Goal: Check status: Check status

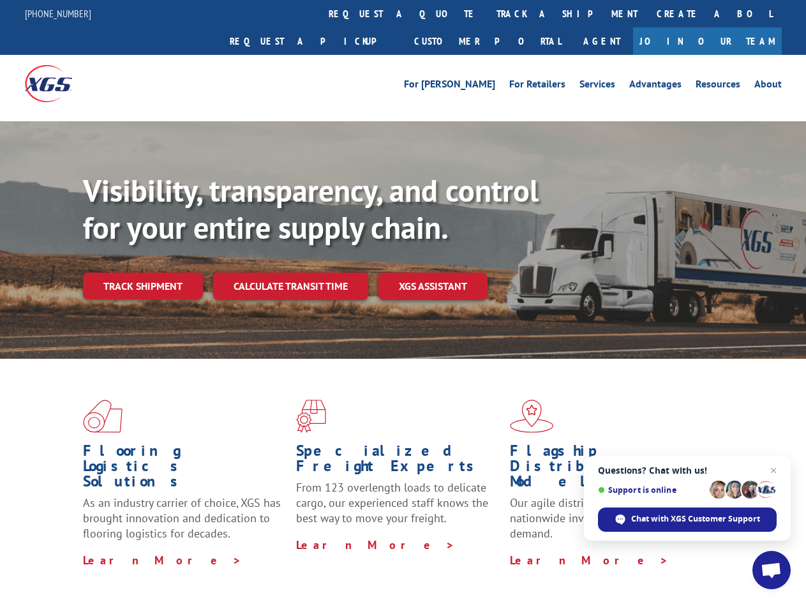
click at [403, 300] on div "Visibility, transparency, and control for your entire supply chain. Track shipm…" at bounding box center [444, 261] width 723 height 178
click at [487, 13] on link "track a shipment" at bounding box center [567, 13] width 160 height 27
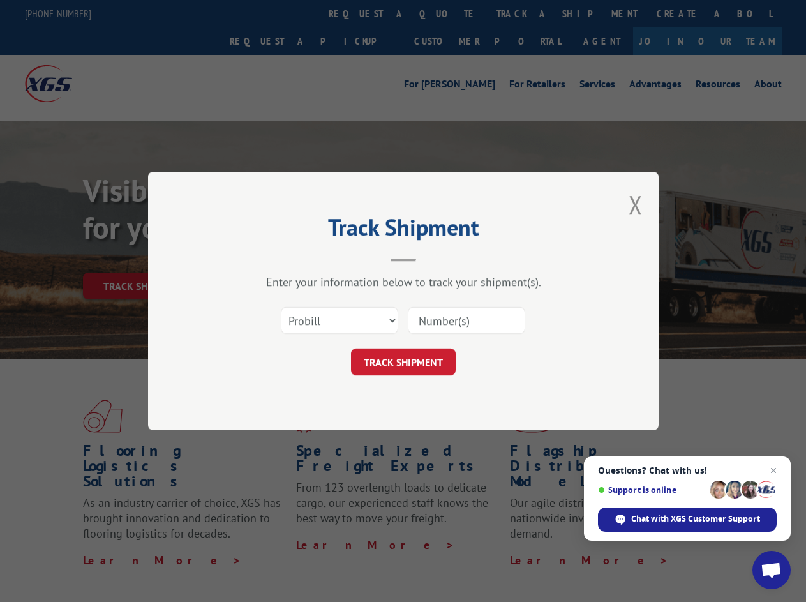
click at [445, 13] on div "Track Shipment Enter your information below to track your shipment(s). Select c…" at bounding box center [403, 301] width 806 height 602
click at [525, 13] on div "Track Shipment Enter your information below to track your shipment(s). Select c…" at bounding box center [403, 301] width 806 height 602
click at [142, 258] on div "Track Shipment Enter your information below to track your shipment(s). Select c…" at bounding box center [403, 301] width 806 height 602
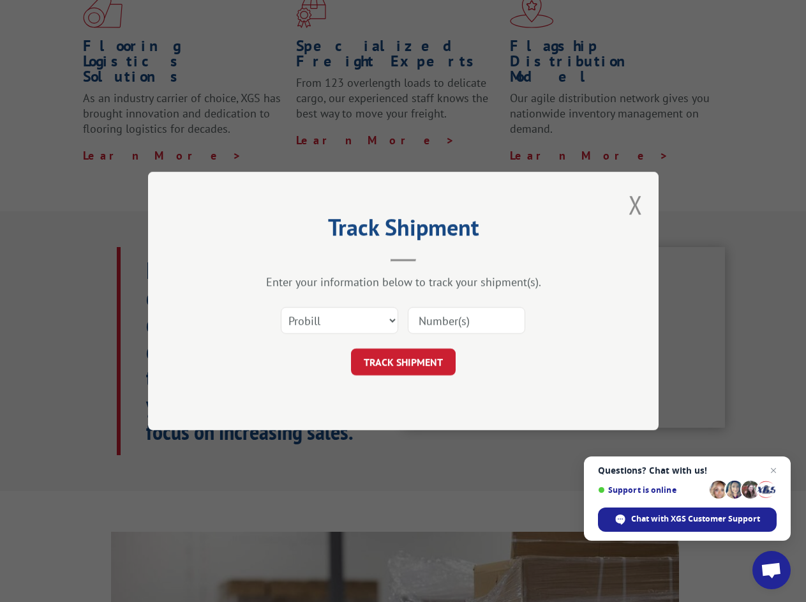
click at [290, 258] on header "Track Shipment" at bounding box center [403, 239] width 383 height 43
click at [433, 258] on header "Track Shipment" at bounding box center [403, 239] width 383 height 43
click at [771, 570] on span "Open chat" at bounding box center [770, 571] width 21 height 18
